Goal: Task Accomplishment & Management: Use online tool/utility

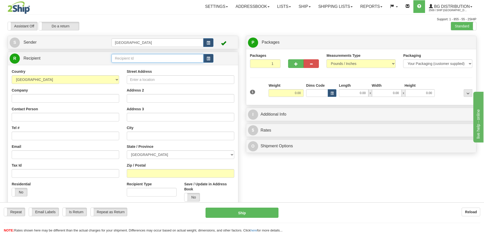
click at [127, 58] on input "text" at bounding box center [157, 58] width 92 height 9
click at [121, 66] on div "80043" at bounding box center [156, 66] width 87 height 6
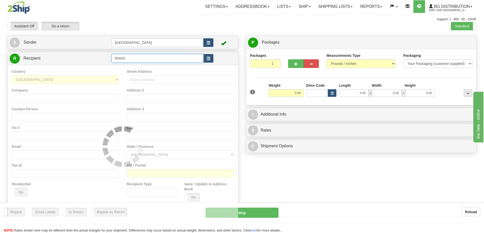
type input "80043"
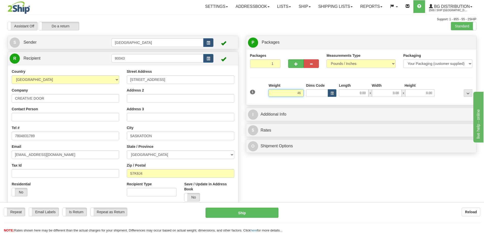
type input "46.00"
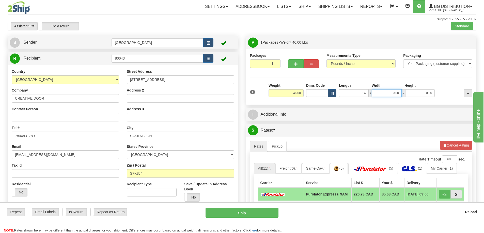
type input "14.00"
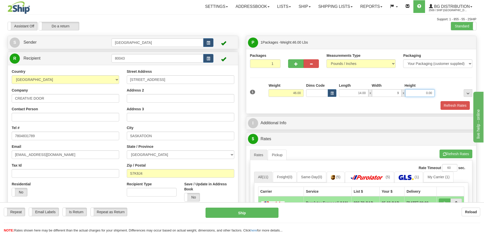
type input "9.00"
click at [452, 105] on button "Refresh Rates" at bounding box center [454, 105] width 29 height 9
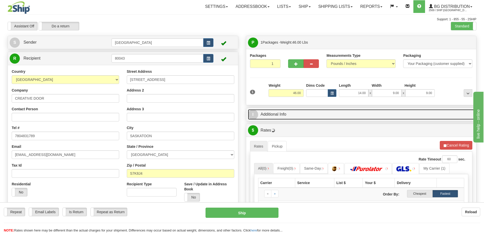
click at [349, 115] on link "I Additional Info" at bounding box center [361, 114] width 227 height 10
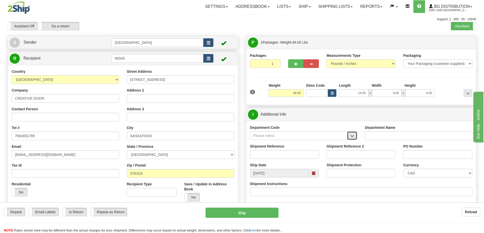
click at [351, 135] on span "button" at bounding box center [352, 136] width 4 height 3
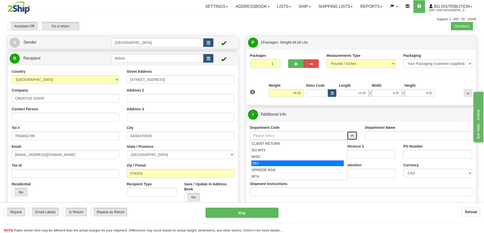
click at [285, 164] on div "OE#" at bounding box center [297, 164] width 92 height 6
type input "OE#"
type input "ORDERS"
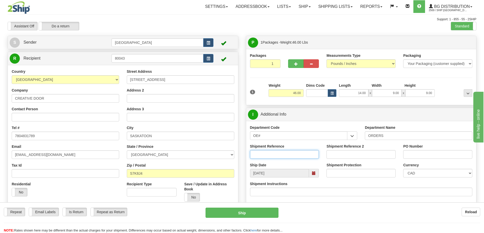
click at [290, 156] on input "Shipment Reference" at bounding box center [284, 154] width 69 height 9
type input "90040347-00"
click at [410, 154] on input "sp41079" at bounding box center [437, 154] width 69 height 9
click at [428, 155] on input "SP41079" at bounding box center [437, 154] width 69 height 9
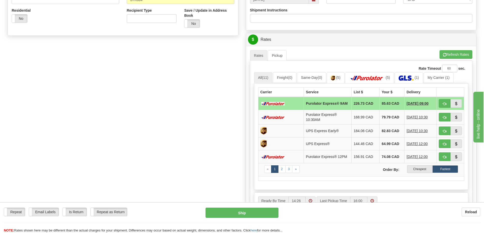
scroll to position [178, 0]
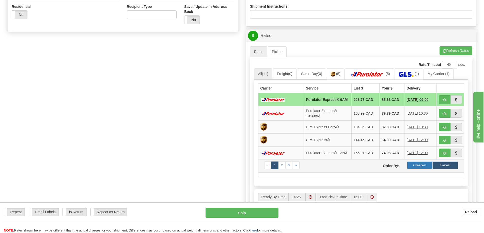
type input "SP41079"
click at [419, 168] on label "Cheapest" at bounding box center [420, 166] width 26 height 8
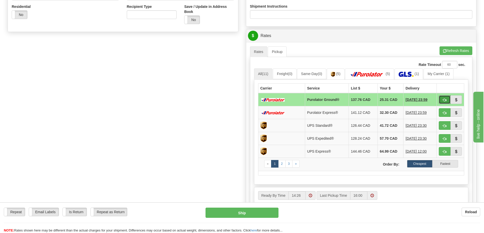
click at [444, 100] on span "button" at bounding box center [445, 100] width 4 height 3
type input "260"
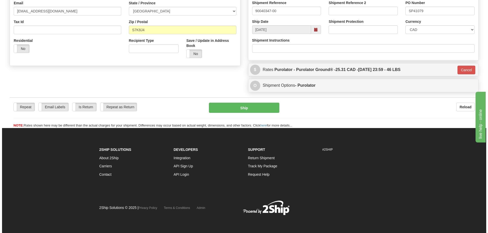
scroll to position [144, 0]
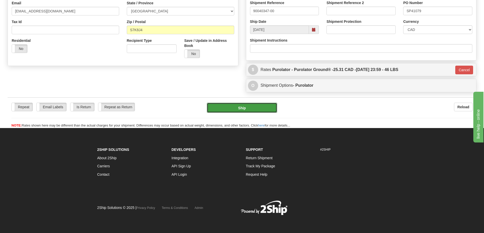
click at [248, 108] on button "Ship" at bounding box center [242, 108] width 70 height 10
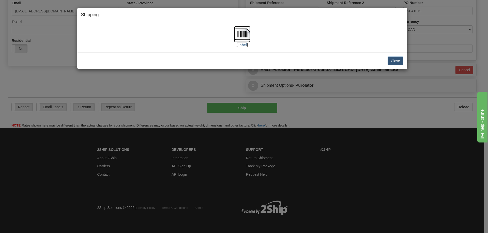
click at [243, 45] on label "[Label]" at bounding box center [242, 44] width 12 height 5
click at [394, 60] on button "Close" at bounding box center [395, 61] width 16 height 9
